Goal: Communication & Community: Answer question/provide support

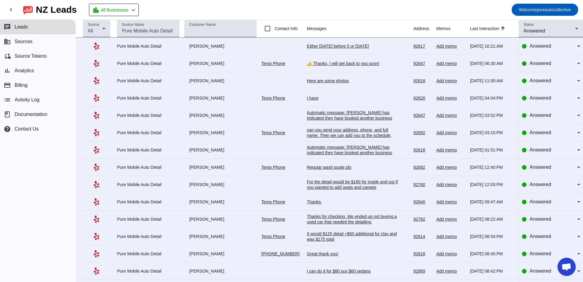
click at [335, 48] on div "Either [DATE] before 5 or [DATE]" at bounding box center [352, 45] width 91 height 5
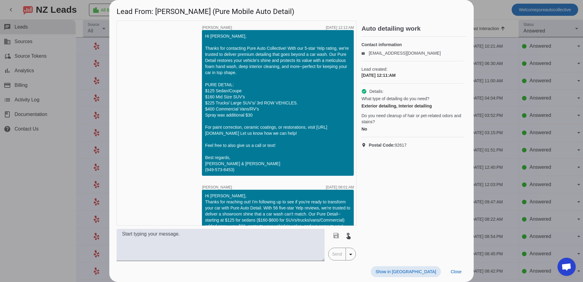
scroll to position [171, 0]
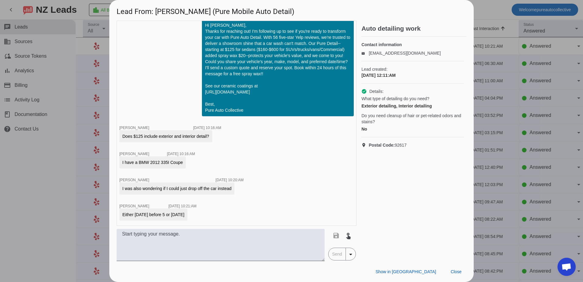
drag, startPoint x: 365, startPoint y: 82, endPoint x: 437, endPoint y: 88, distance: 72.9
click at [437, 88] on div "timer close Edwin G. 9/29/2025, 12:12:AM Hi Jayson, Thanks for contacting Pure …" at bounding box center [292, 141] width 350 height 241
click at [434, 84] on div "Lead created: 9/29/2025, 12:11:AM" at bounding box center [412, 72] width 103 height 22
click at [180, 235] on textarea at bounding box center [221, 245] width 208 height 32
click at [197, 233] on textarea at bounding box center [221, 245] width 208 height 32
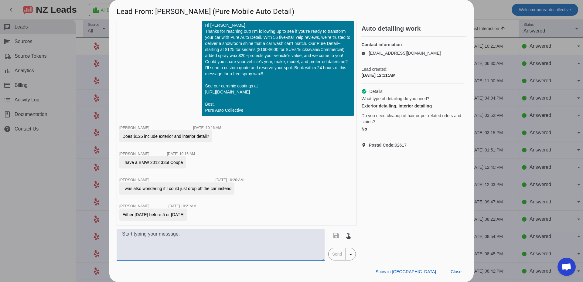
click at [179, 242] on textarea at bounding box center [221, 245] width 208 height 32
type textarea "Y"
type textarea "We can do about 1pm, I can update you when to bring the car by. Does that work?"
click at [337, 261] on div "Show in Yelp Close" at bounding box center [291, 271] width 365 height 21
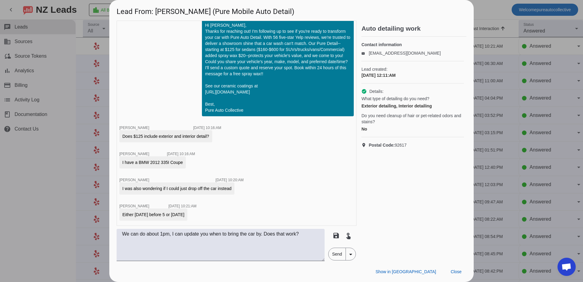
click at [336, 254] on span "Send" at bounding box center [337, 254] width 17 height 12
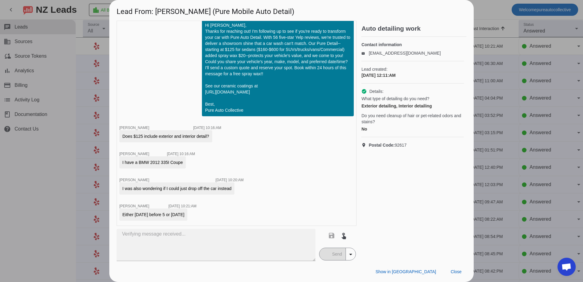
click at [405, 148] on span "Postal Code: 92617" at bounding box center [388, 145] width 38 height 6
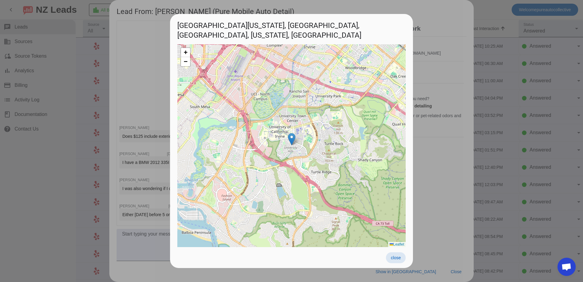
scroll to position [203, 0]
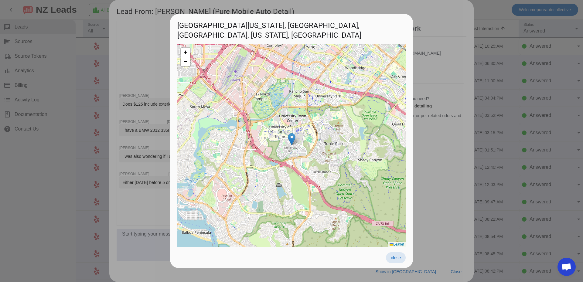
click at [401, 255] on span at bounding box center [396, 257] width 20 height 11
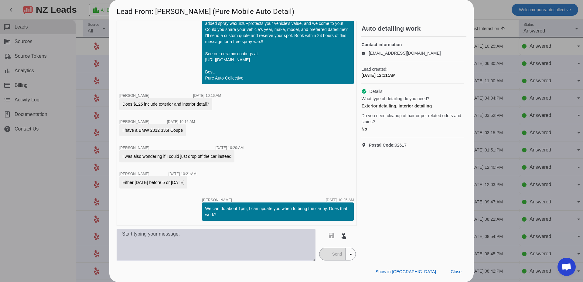
click at [190, 247] on textarea at bounding box center [216, 245] width 199 height 32
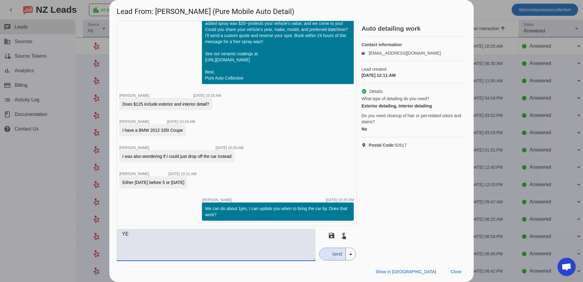
type textarea "Y"
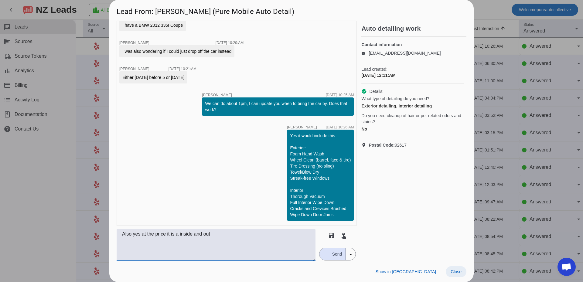
type textarea "Also yes at the price it is a inside and out"
click at [459, 274] on span "Close" at bounding box center [456, 271] width 11 height 5
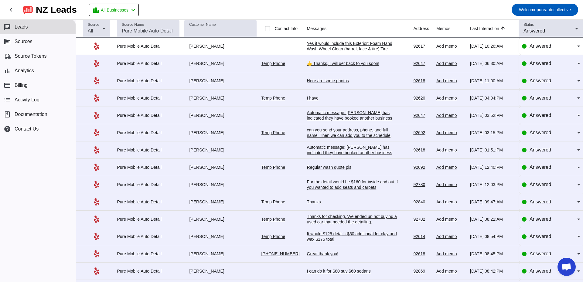
click at [233, 10] on mat-toolbar-row "chevron_left [GEOGRAPHIC_DATA] Leads location_city All Businesses chevron_left …" at bounding box center [291, 9] width 583 height 19
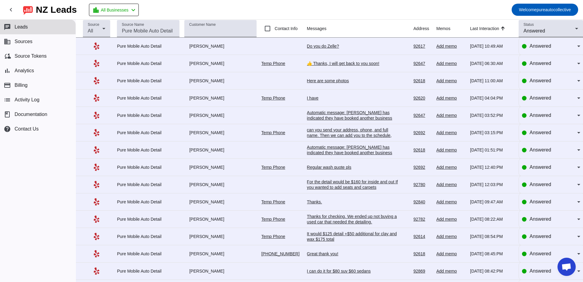
click at [320, 48] on div "Do you do Zelle?" at bounding box center [352, 45] width 91 height 5
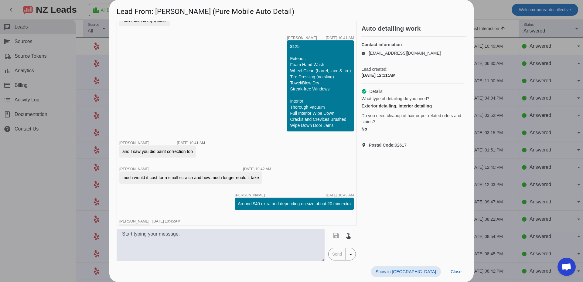
scroll to position [817, 0]
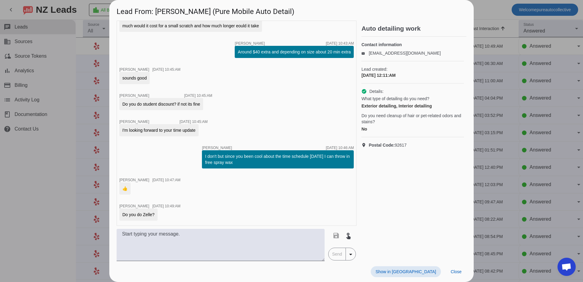
click at [44, 163] on div at bounding box center [291, 141] width 583 height 282
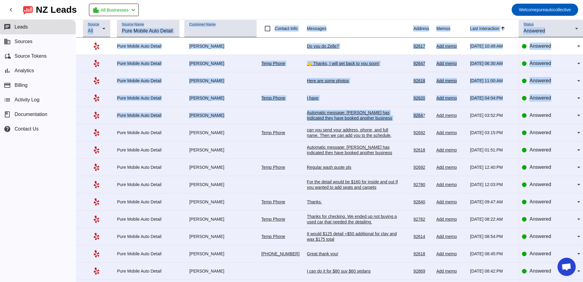
drag, startPoint x: 266, startPoint y: 12, endPoint x: 419, endPoint y: 117, distance: 184.9
click at [419, 117] on div "chevron_left [GEOGRAPHIC_DATA] Leads location_city All Businesses chevron_left …" at bounding box center [291, 141] width 583 height 282
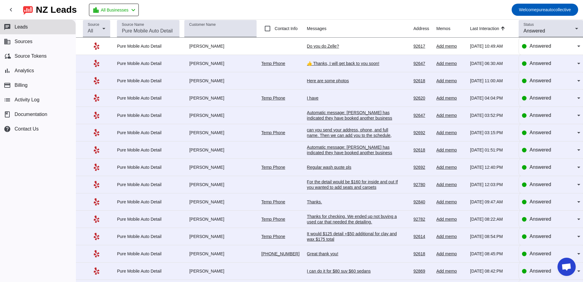
click at [384, 7] on mat-toolbar-row "chevron_left [GEOGRAPHIC_DATA] Leads location_city All Businesses chevron_left …" at bounding box center [291, 9] width 583 height 19
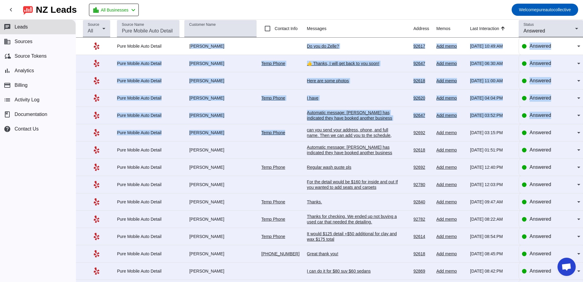
drag, startPoint x: 187, startPoint y: 46, endPoint x: 301, endPoint y: 129, distance: 140.5
click at [301, 129] on tbody "Pure Mobile Auto Detail [PERSON_NAME] Do you do Zelle? [DATE] 10:49:AM 92617 Ad…" at bounding box center [329, 254] width 507 height 433
click at [207, 50] on td "[PERSON_NAME]" at bounding box center [222, 46] width 77 height 17
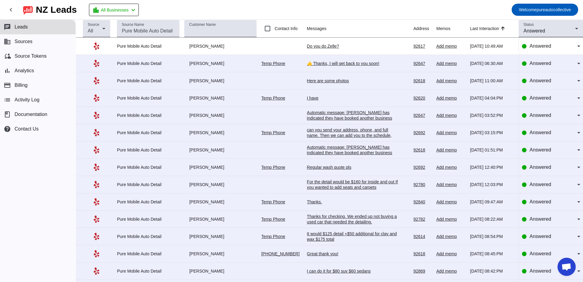
click at [312, 99] on div "I have" at bounding box center [352, 97] width 91 height 5
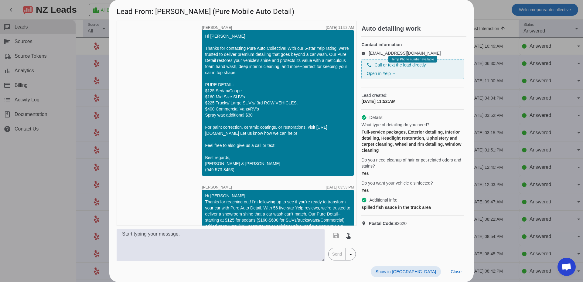
scroll to position [284, 0]
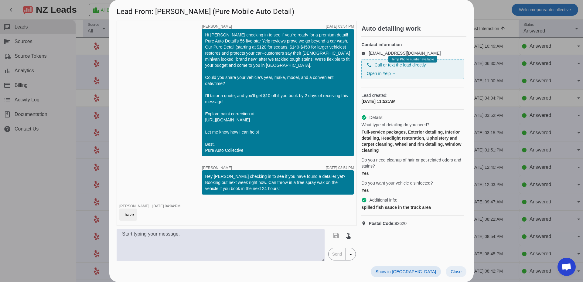
click at [459, 271] on span "Close" at bounding box center [456, 271] width 11 height 5
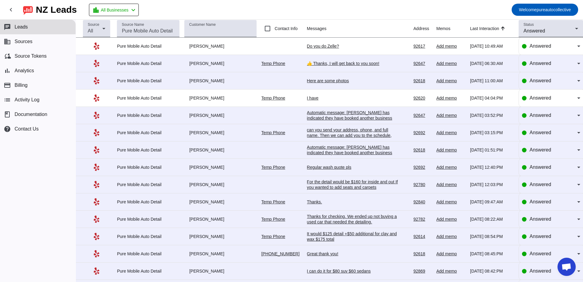
drag, startPoint x: 210, startPoint y: 11, endPoint x: 417, endPoint y: 177, distance: 265.1
click at [417, 177] on div "chevron_left [GEOGRAPHIC_DATA] Leads location_city All Businesses chevron_left …" at bounding box center [291, 141] width 583 height 282
click at [326, 10] on mat-toolbar-row "chevron_left [GEOGRAPHIC_DATA] Leads location_city All Businesses chevron_left …" at bounding box center [291, 9] width 583 height 19
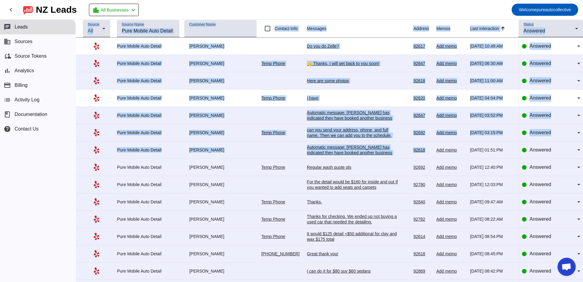
drag, startPoint x: 201, startPoint y: 10, endPoint x: 433, endPoint y: 148, distance: 270.6
click at [433, 148] on div "chevron_left [GEOGRAPHIC_DATA] Leads location_city All Businesses chevron_left …" at bounding box center [291, 141] width 583 height 282
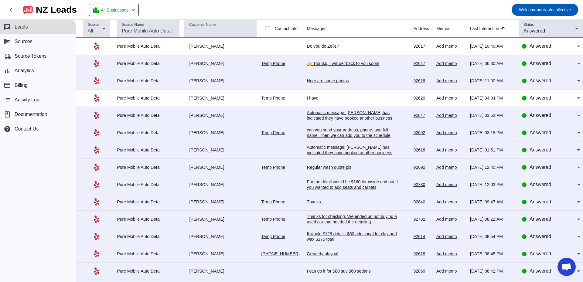
click at [311, 8] on mat-toolbar-row "chevron_left [GEOGRAPHIC_DATA] Leads location_city All Businesses chevron_left …" at bounding box center [291, 9] width 583 height 19
click at [328, 135] on div "can you send your address, phone, and full name. Then we can add you to the sch…" at bounding box center [352, 135] width 91 height 16
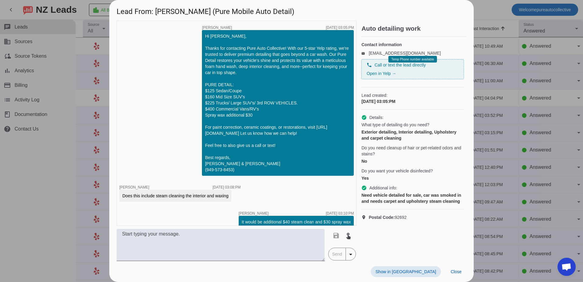
scroll to position [118, 0]
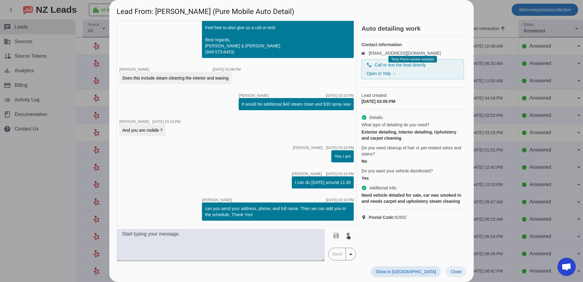
click at [457, 272] on span "Close" at bounding box center [456, 271] width 11 height 5
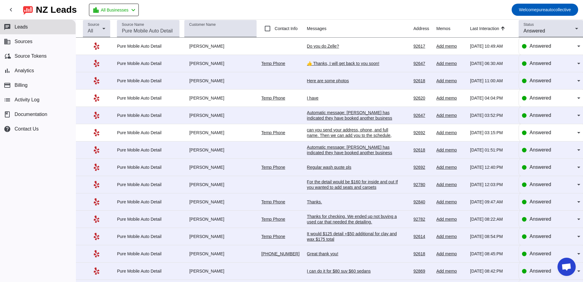
click at [198, 12] on mat-toolbar-row "chevron_left [GEOGRAPHIC_DATA] Leads location_city All Businesses chevron_left …" at bounding box center [291, 9] width 583 height 19
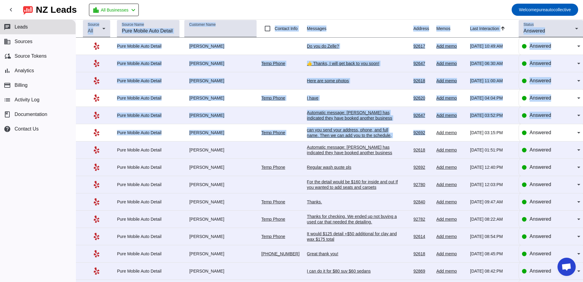
drag, startPoint x: 172, startPoint y: 10, endPoint x: 431, endPoint y: 131, distance: 285.8
click at [431, 131] on div "chevron_left [GEOGRAPHIC_DATA] Leads location_city All Businesses chevron_left …" at bounding box center [291, 141] width 583 height 282
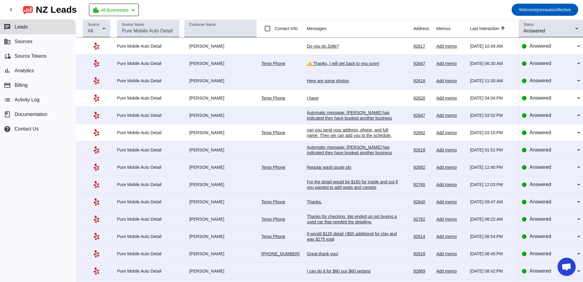
click at [287, 13] on mat-toolbar-row "chevron_left [GEOGRAPHIC_DATA] Leads location_city All Businesses chevron_left …" at bounding box center [291, 9] width 583 height 19
drag, startPoint x: 187, startPoint y: 13, endPoint x: 374, endPoint y: 107, distance: 209.1
click at [374, 107] on div "chevron_left [GEOGRAPHIC_DATA] Leads location_city All Businesses chevron_left …" at bounding box center [291, 141] width 583 height 282
click at [347, 15] on mat-toolbar-row "chevron_left [GEOGRAPHIC_DATA] Leads location_city All Businesses chevron_left …" at bounding box center [291, 9] width 583 height 19
click at [327, 63] on div "👍 Thanks, I will get back to you soon!" at bounding box center [352, 63] width 91 height 5
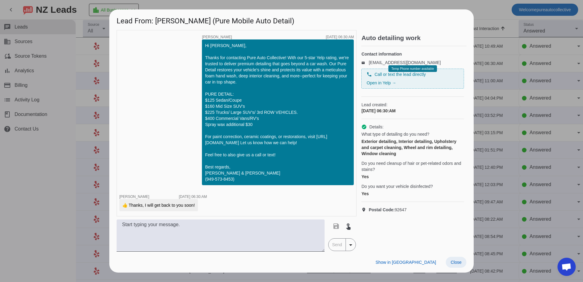
click at [457, 264] on span "Close" at bounding box center [456, 262] width 11 height 5
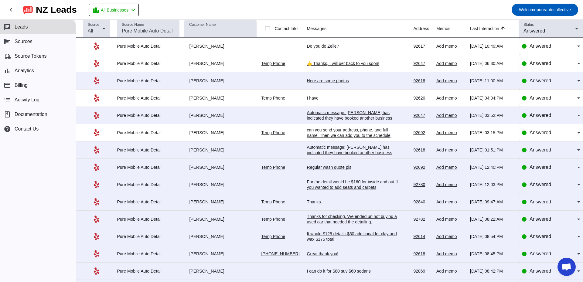
click at [327, 46] on div "Do you do Zelle?" at bounding box center [352, 45] width 91 height 5
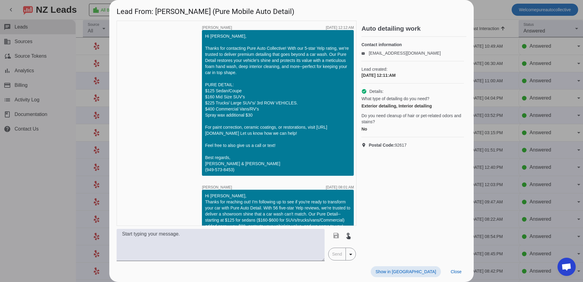
scroll to position [817, 0]
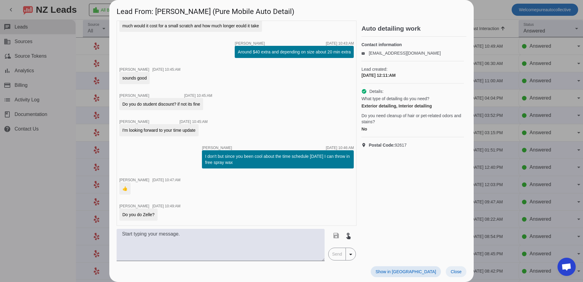
click at [459, 274] on span "Close" at bounding box center [456, 271] width 11 height 5
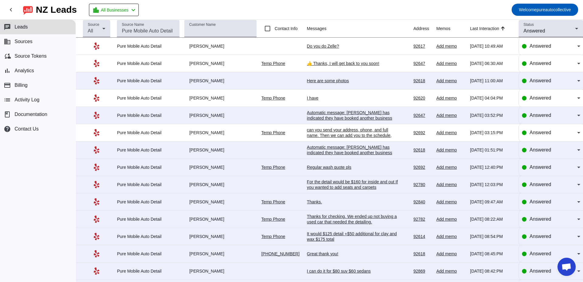
click at [336, 82] on div "Here are some photos" at bounding box center [352, 80] width 91 height 5
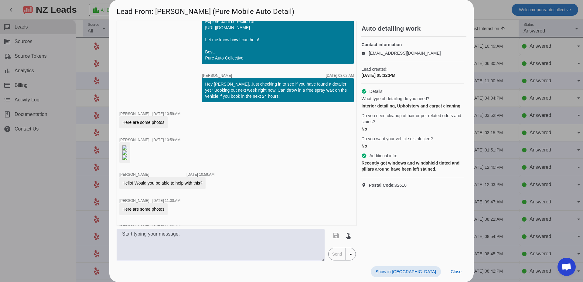
scroll to position [383, 0]
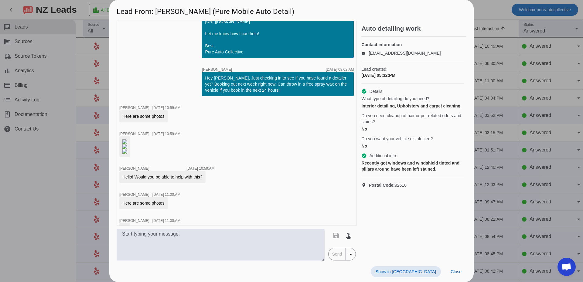
click at [127, 144] on img at bounding box center [124, 141] width 5 height 5
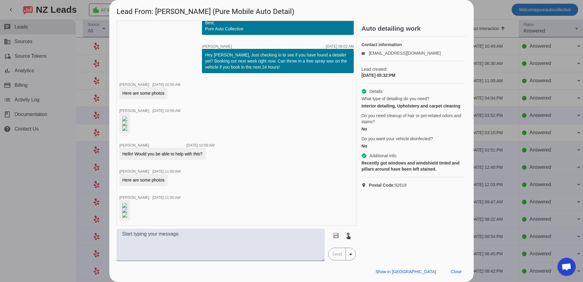
scroll to position [668, 0]
click at [454, 272] on span "Close" at bounding box center [456, 271] width 11 height 5
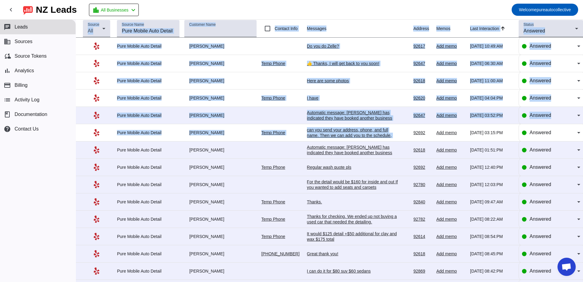
drag, startPoint x: 252, startPoint y: 16, endPoint x: 390, endPoint y: 135, distance: 182.6
click at [390, 135] on div "chevron_left [GEOGRAPHIC_DATA] Leads location_city All Businesses chevron_left …" at bounding box center [291, 141] width 583 height 282
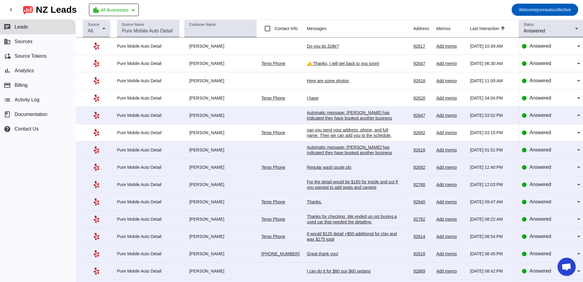
click at [330, 13] on mat-toolbar-row "chevron_left [GEOGRAPHIC_DATA] Leads location_city All Businesses chevron_left …" at bounding box center [291, 9] width 583 height 19
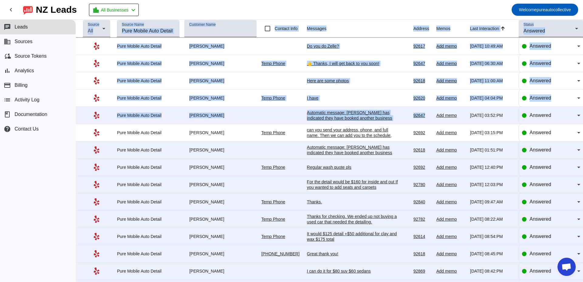
drag, startPoint x: 194, startPoint y: 13, endPoint x: 423, endPoint y: 124, distance: 254.6
click at [423, 124] on div "chevron_left [GEOGRAPHIC_DATA] Leads location_city All Businesses chevron_left …" at bounding box center [291, 141] width 583 height 282
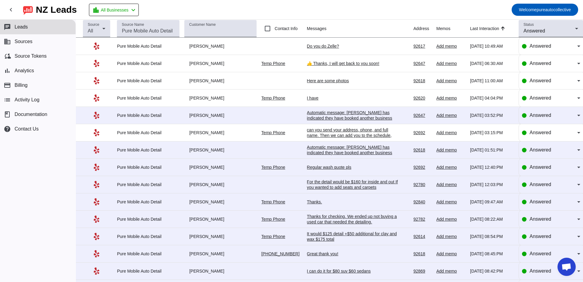
click at [320, 16] on mat-toolbar-row "chevron_left [GEOGRAPHIC_DATA] Leads location_city All Businesses chevron_left …" at bounding box center [291, 9] width 583 height 19
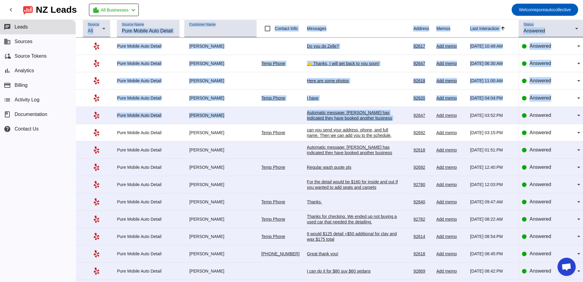
drag, startPoint x: 161, startPoint y: 13, endPoint x: 407, endPoint y: 123, distance: 270.3
click at [407, 123] on div "chevron_left [GEOGRAPHIC_DATA] Leads location_city All Businesses chevron_left …" at bounding box center [291, 141] width 583 height 282
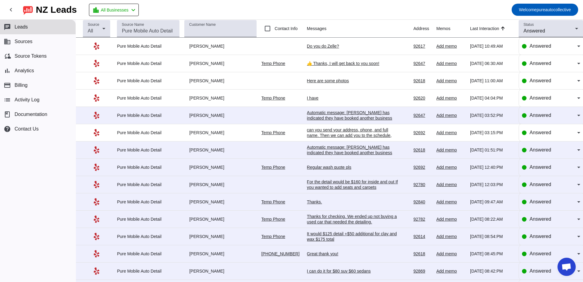
click at [320, 14] on mat-toolbar-row "chevron_left [GEOGRAPHIC_DATA] Leads location_city All Businesses chevron_left …" at bounding box center [291, 9] width 583 height 19
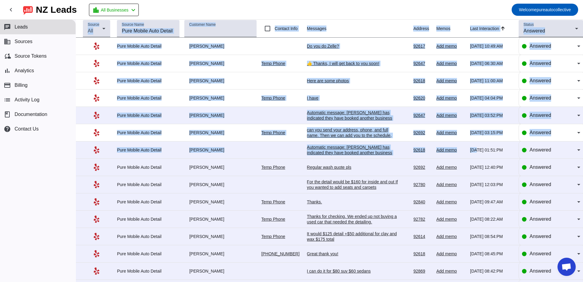
drag, startPoint x: 164, startPoint y: 12, endPoint x: 472, endPoint y: 156, distance: 340.4
click at [472, 156] on div "chevron_left [GEOGRAPHIC_DATA] Leads location_city All Businesses chevron_left …" at bounding box center [291, 141] width 583 height 282
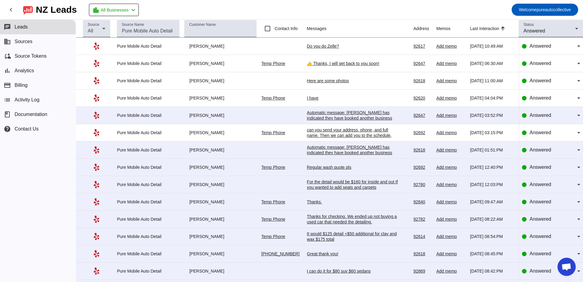
click at [366, 11] on mat-toolbar-row "chevron_left [GEOGRAPHIC_DATA] Leads location_city All Businesses chevron_left …" at bounding box center [291, 9] width 583 height 19
